Goal: Obtain resource: Download file/media

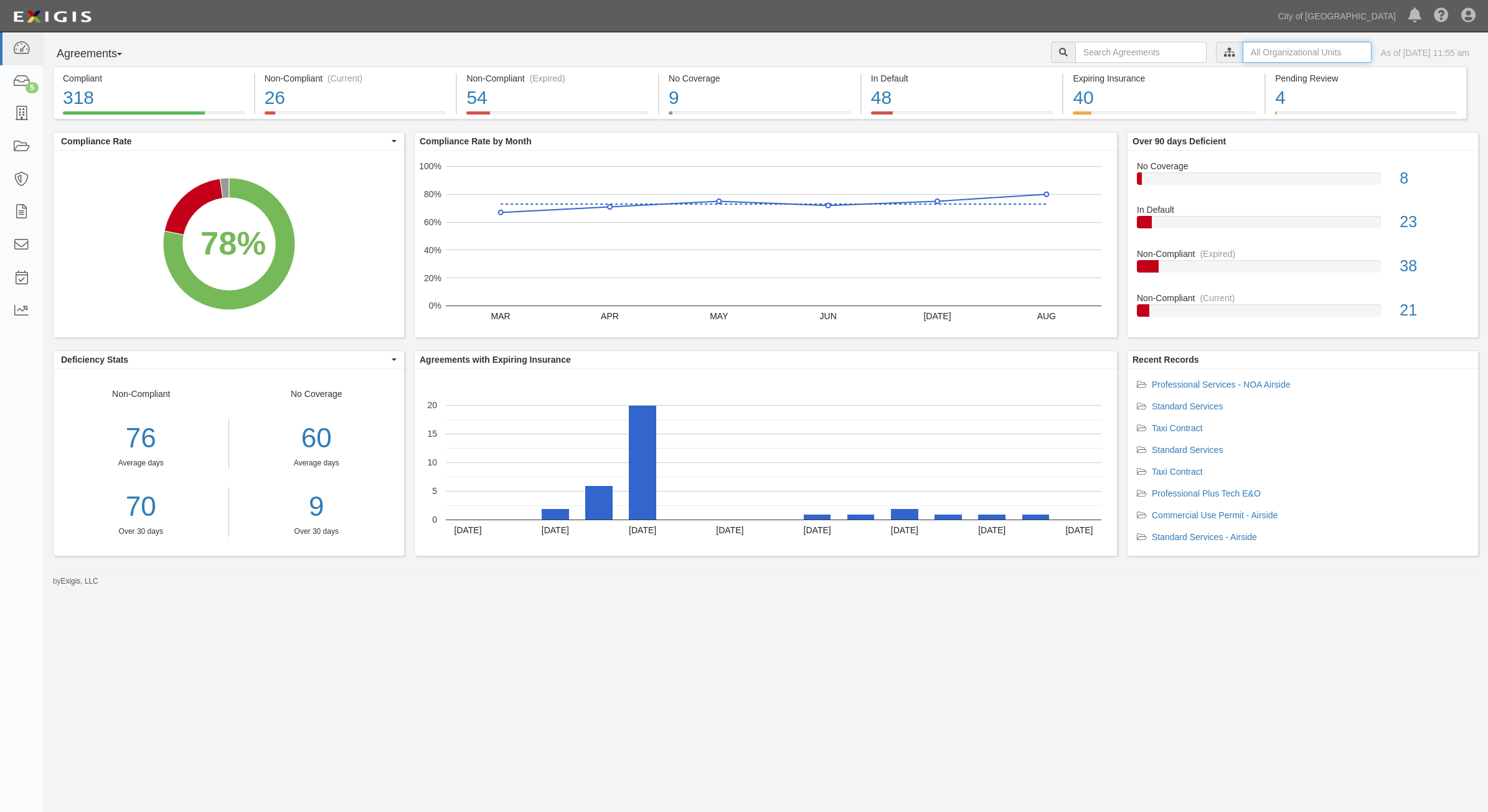
click at [1300, 56] on input "text" at bounding box center [1307, 51] width 129 height 21
click at [1102, 72] on icon at bounding box center [1100, 75] width 9 height 5
click at [1094, 98] on input "Contracts & Services" at bounding box center [1093, 98] width 8 height 8
checkbox input "true"
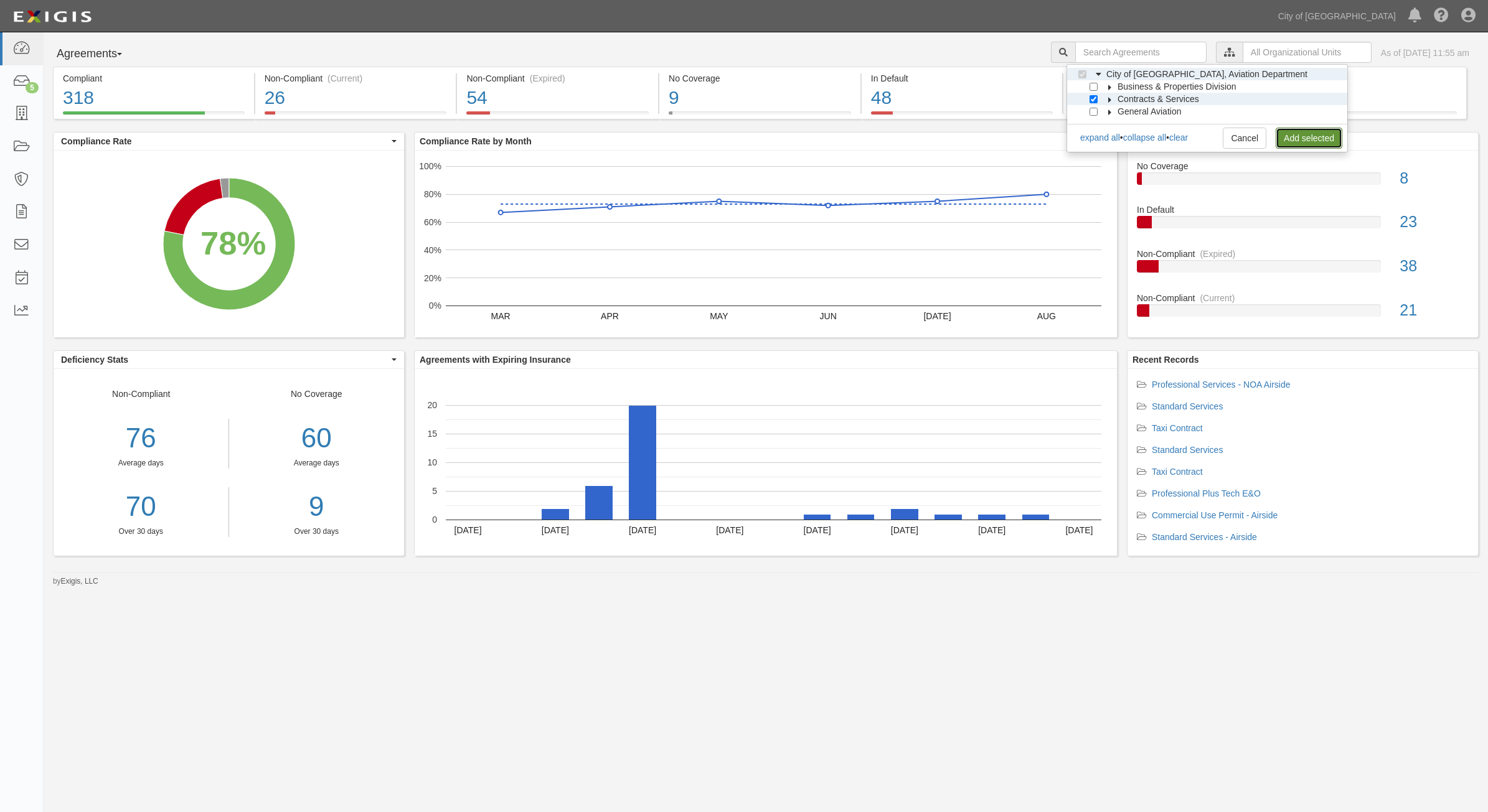
click at [1306, 140] on link "Add selected" at bounding box center [1309, 137] width 67 height 21
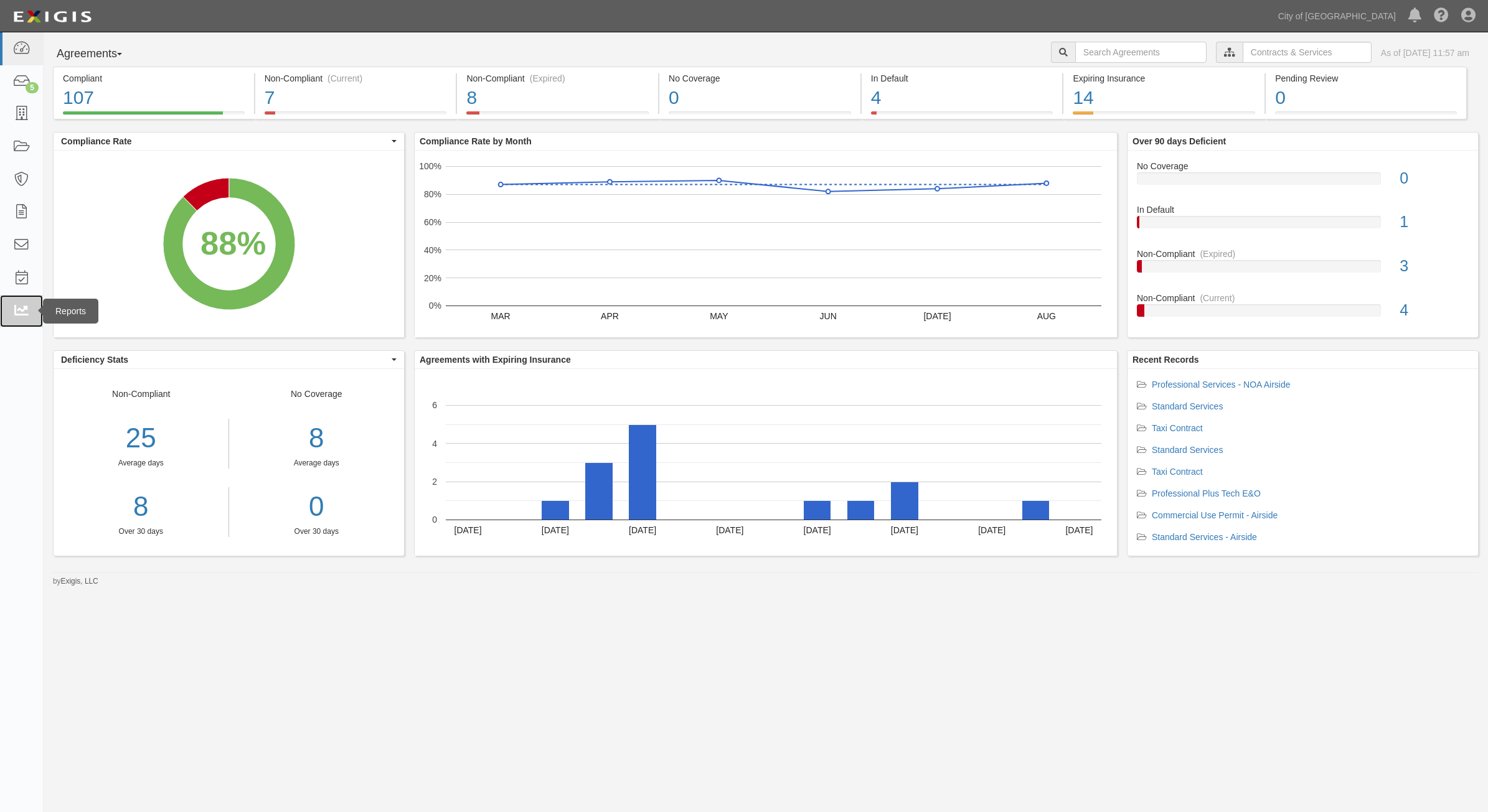
click at [10, 322] on link at bounding box center [22, 312] width 43 height 33
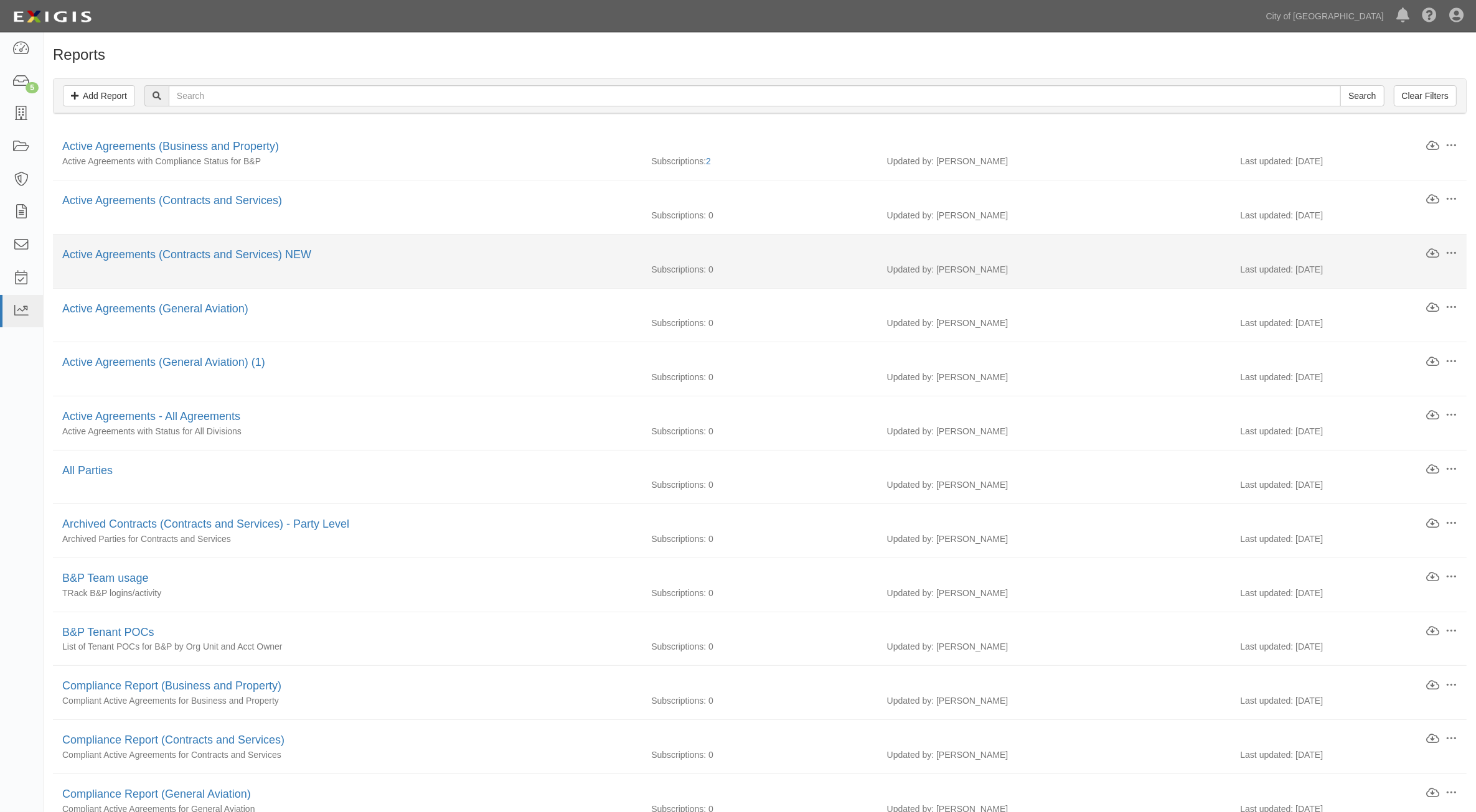
click at [247, 262] on div "Active Agreements (Contracts and Services) NEW" at bounding box center [743, 256] width 1363 height 16
click at [237, 256] on link "Active Agreements (Contracts and Services) NEW" at bounding box center [187, 255] width 249 height 13
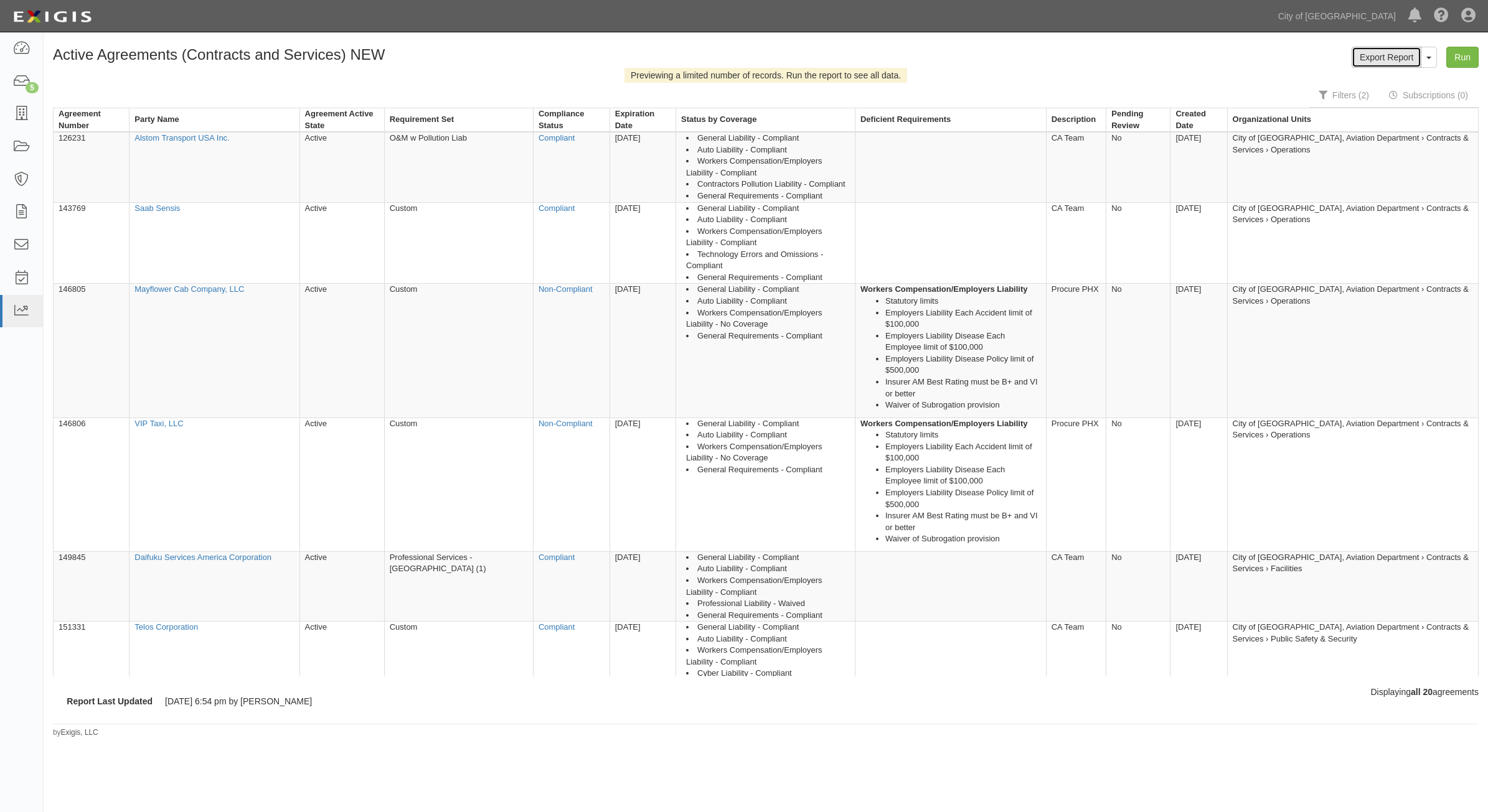
click at [1387, 61] on link "Export Report" at bounding box center [1386, 57] width 70 height 21
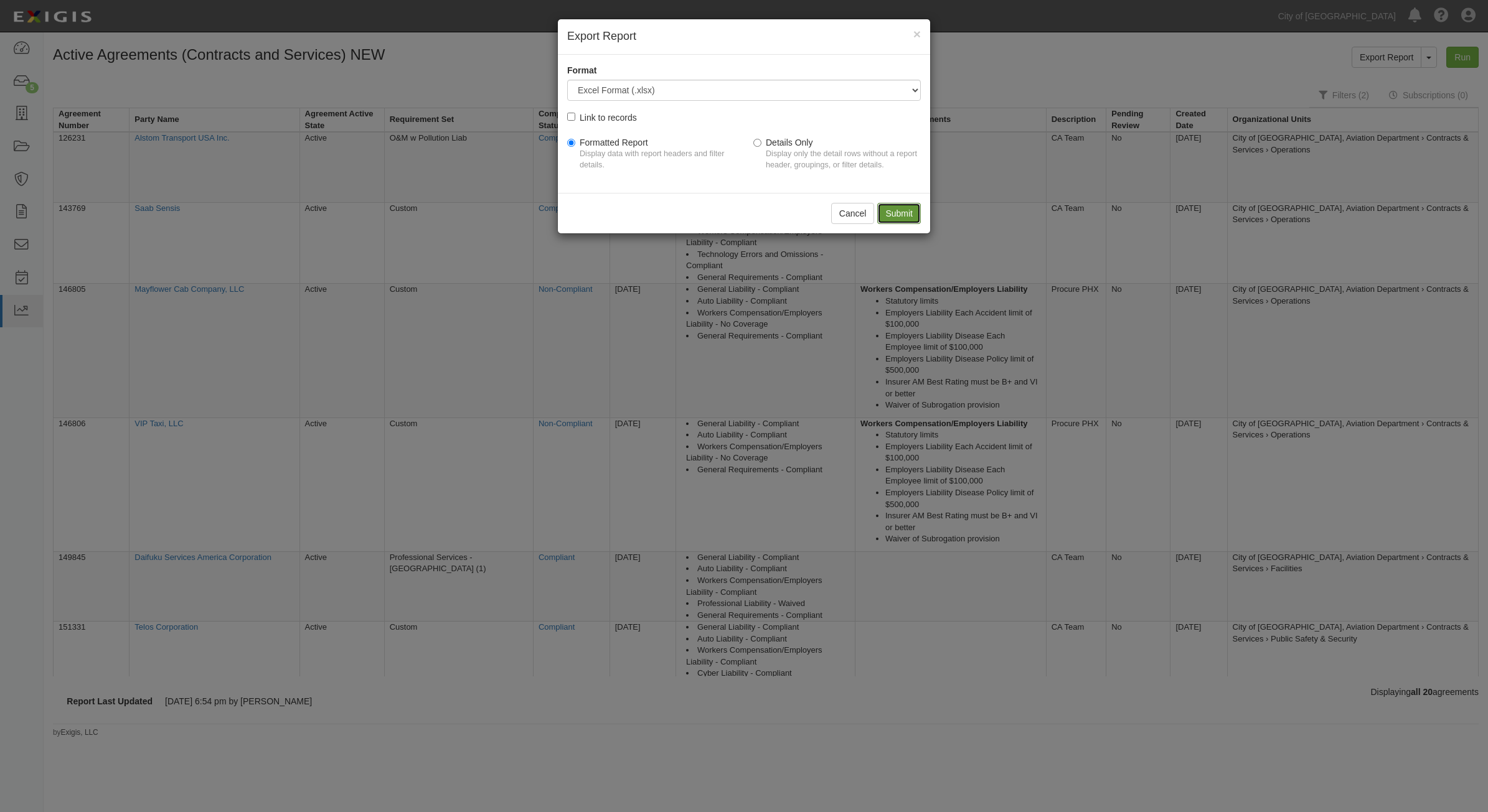
click at [895, 213] on input "Submit" at bounding box center [899, 213] width 43 height 21
